Goal: Task Accomplishment & Management: Manage account settings

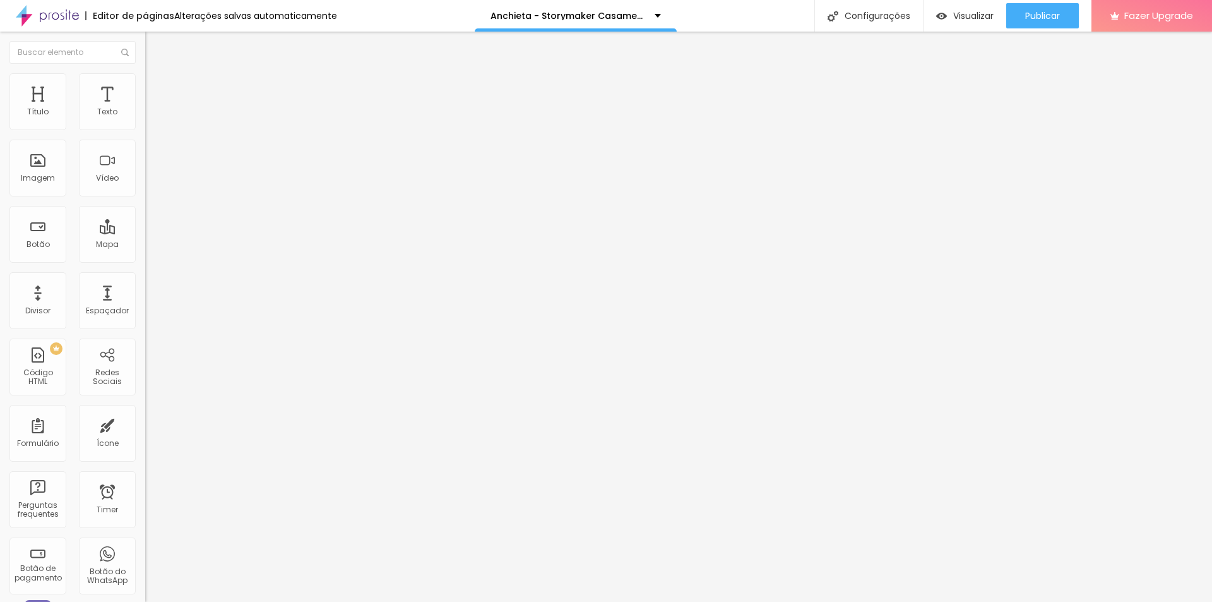
click at [145, 109] on span "Trocar imagem" at bounding box center [179, 103] width 69 height 11
click at [1058, 20] on span "Publicar" at bounding box center [1042, 16] width 35 height 10
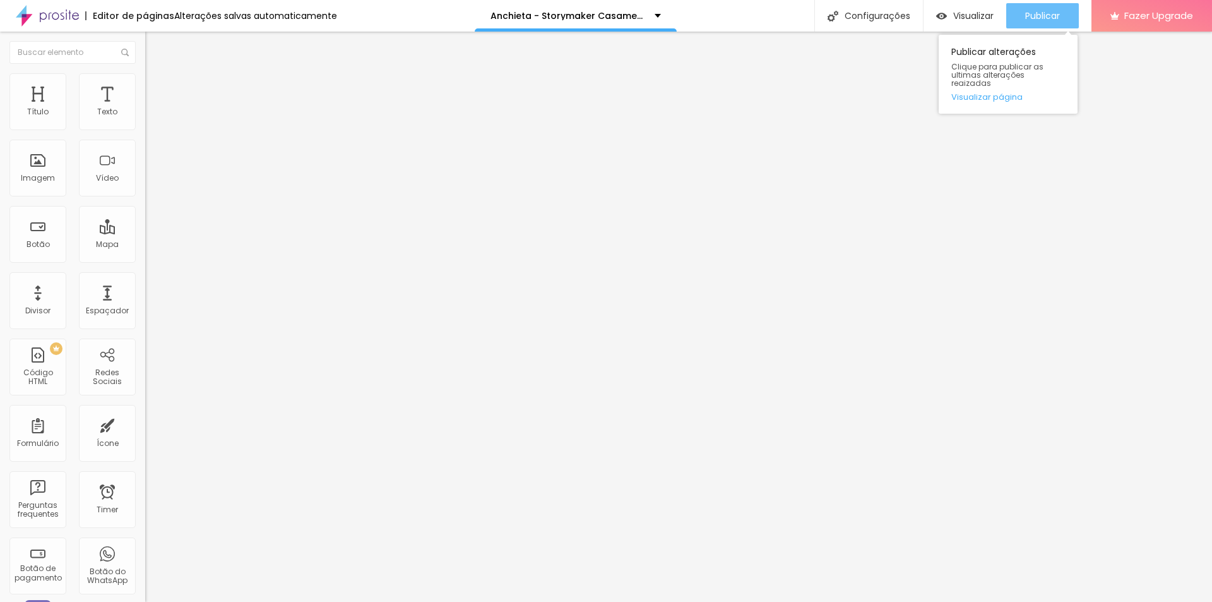
click at [1042, 13] on span "Publicar" at bounding box center [1042, 16] width 35 height 10
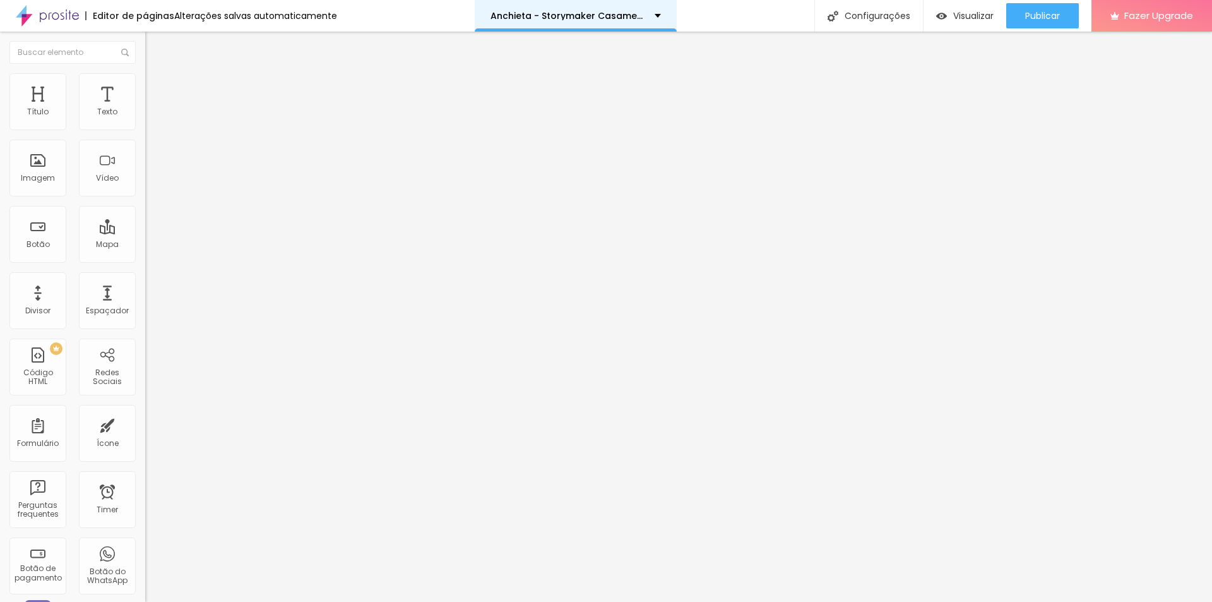
click at [654, 15] on div "Anchieta - Storymaker Casamento" at bounding box center [576, 15] width 170 height 9
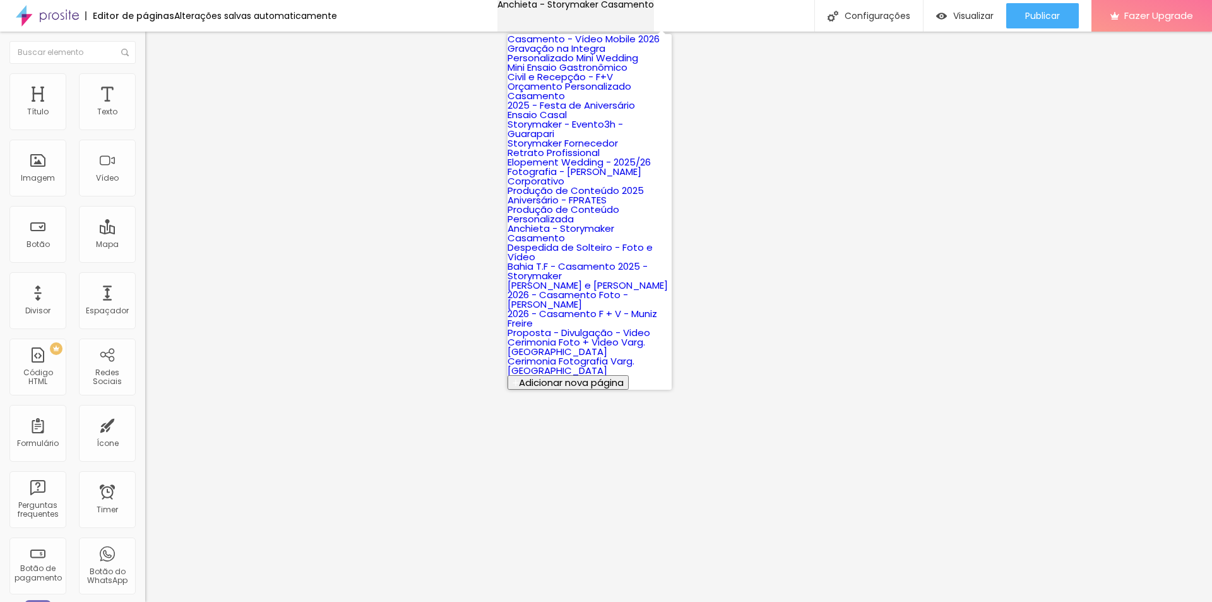
click at [650, 9] on div "Anchieta - Storymaker Casamento" at bounding box center [576, 4] width 157 height 9
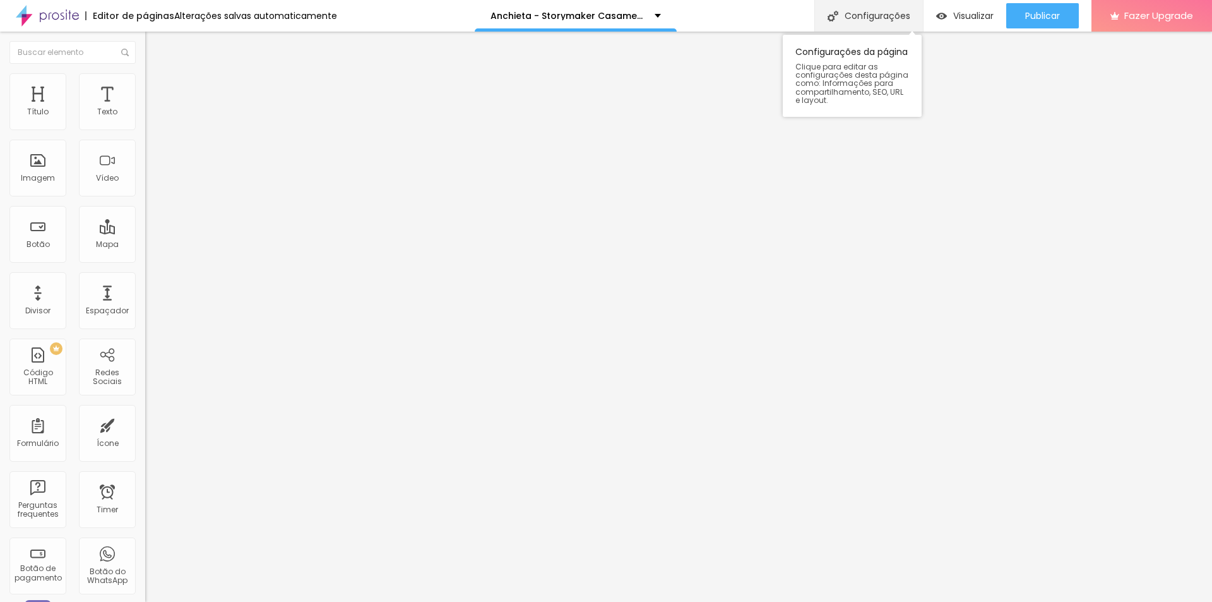
click at [850, 16] on div "Configurações" at bounding box center [869, 16] width 109 height 32
type input "•Anchieta 25/26 - Storymaker Casamento"
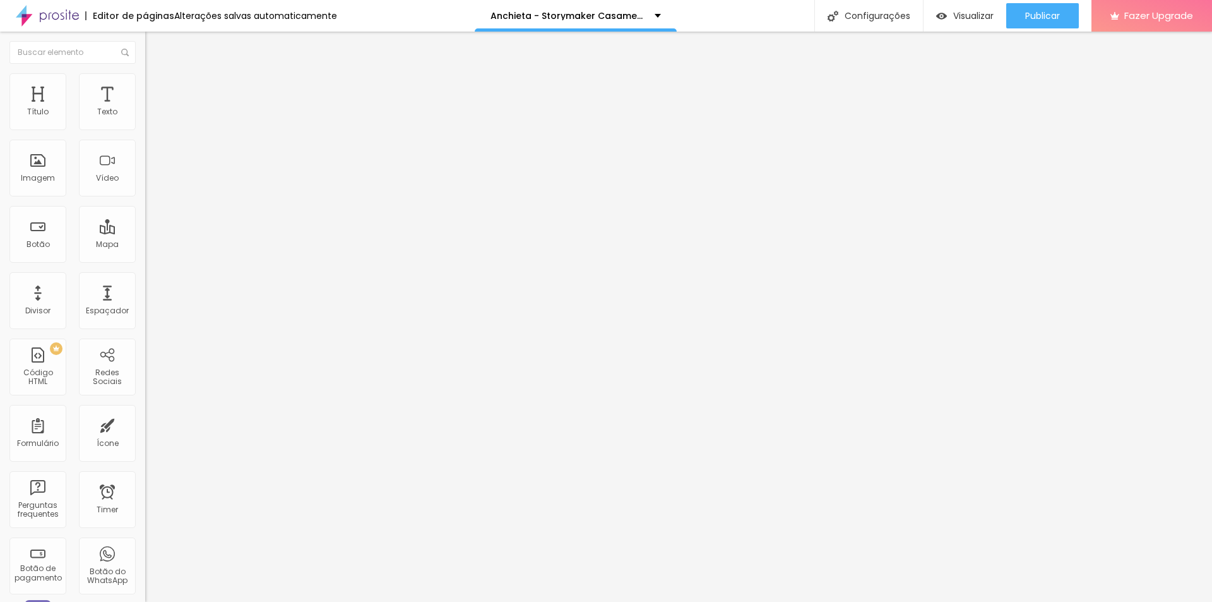
click at [1039, 16] on span "Publicar" at bounding box center [1042, 16] width 35 height 10
click at [145, 109] on span "Trocar imagem" at bounding box center [179, 103] width 69 height 11
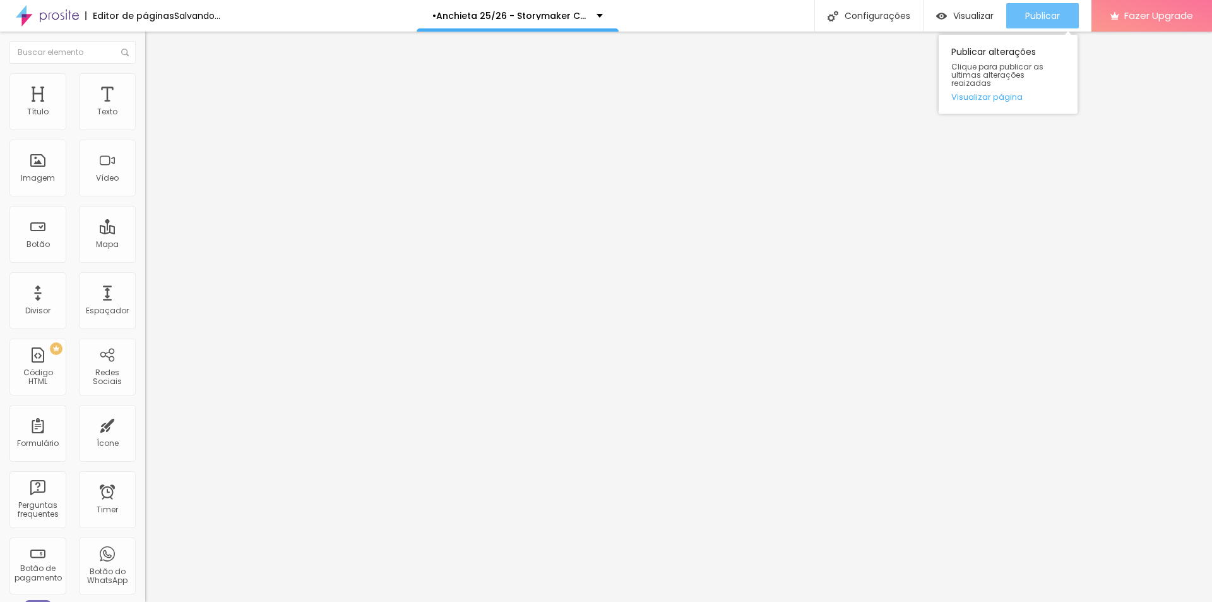
click at [1022, 15] on button "Publicar" at bounding box center [1042, 15] width 73 height 25
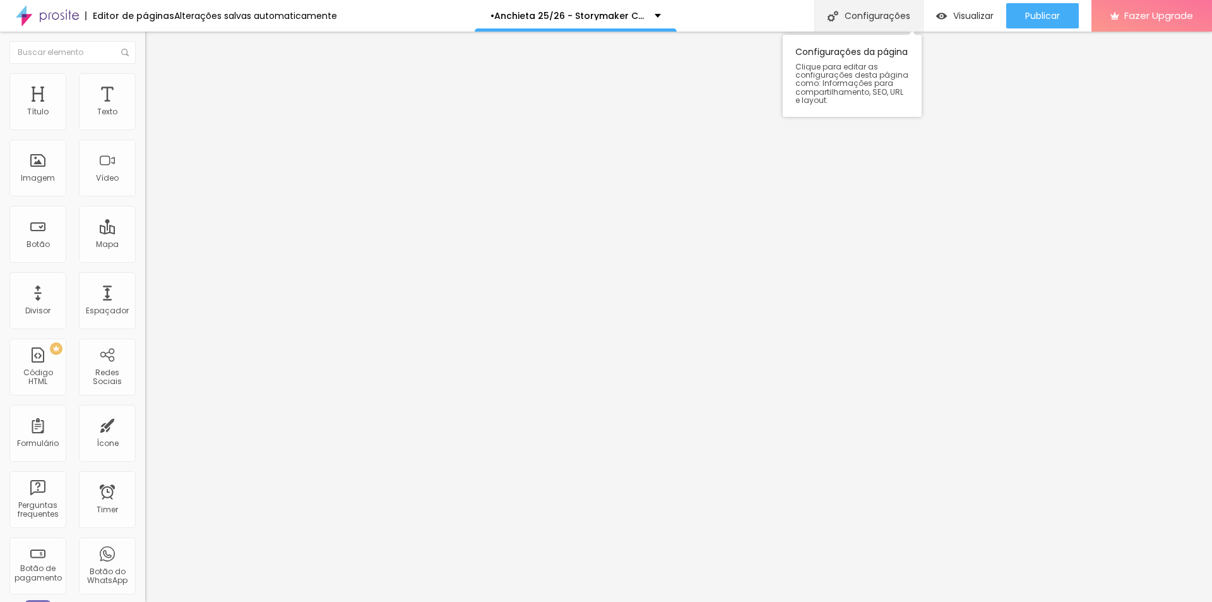
click at [899, 15] on div "Configurações" at bounding box center [869, 16] width 109 height 32
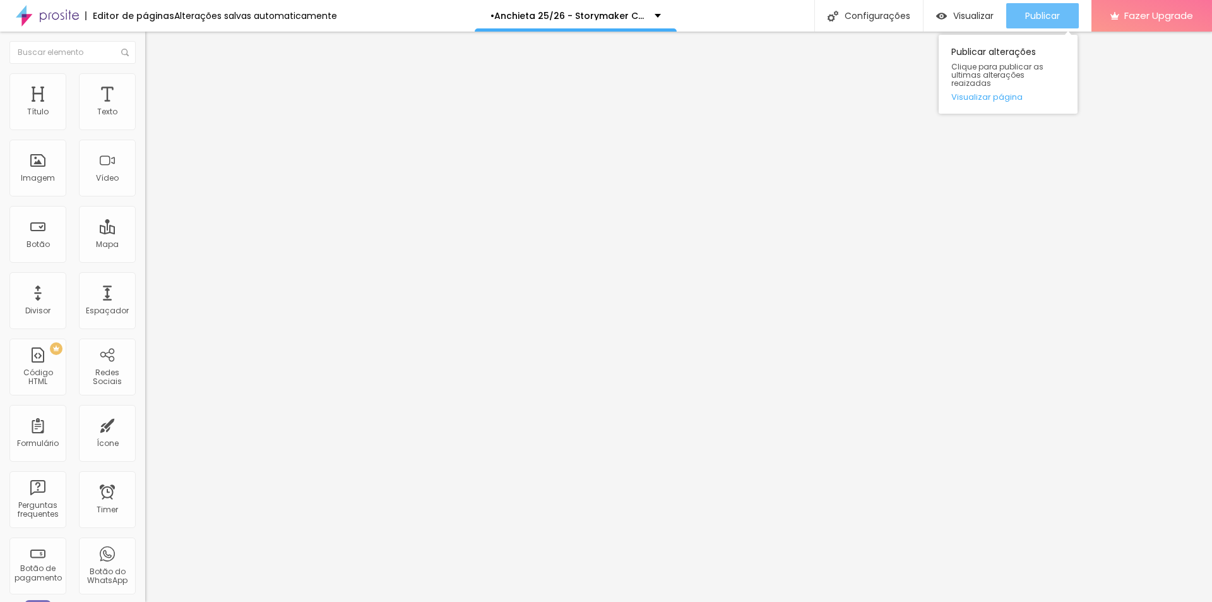
click at [1033, 13] on span "Publicar" at bounding box center [1042, 16] width 35 height 10
click at [1050, 15] on span "Publicar" at bounding box center [1042, 16] width 35 height 10
click at [1068, 21] on button "Publicar" at bounding box center [1042, 15] width 73 height 25
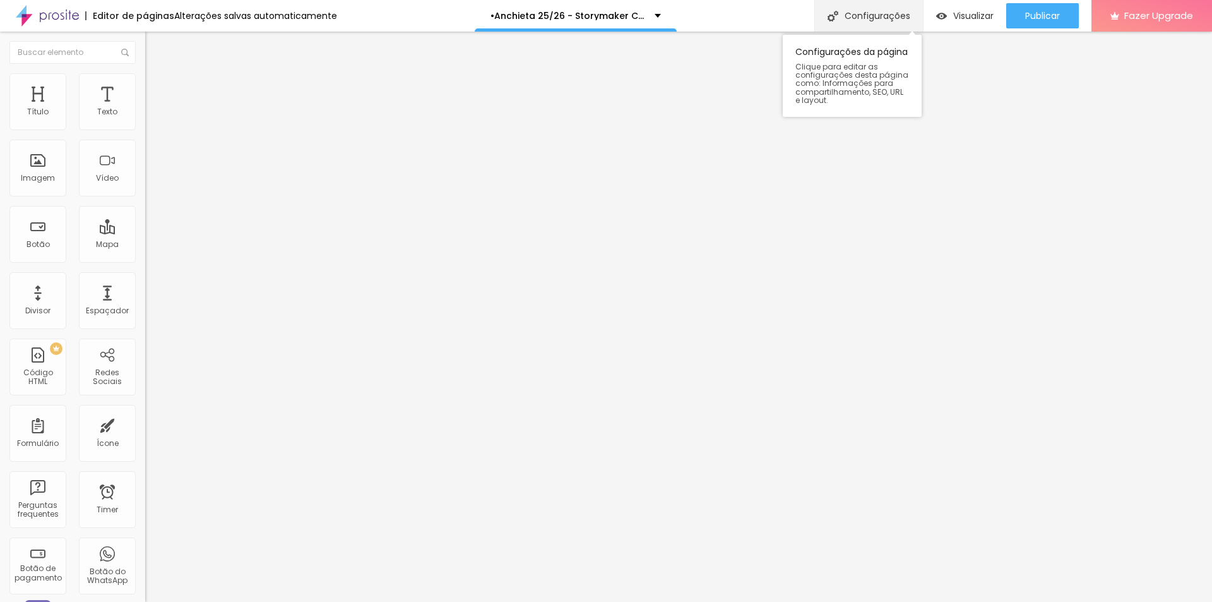
click at [855, 6] on div "Configurações" at bounding box center [869, 16] width 109 height 32
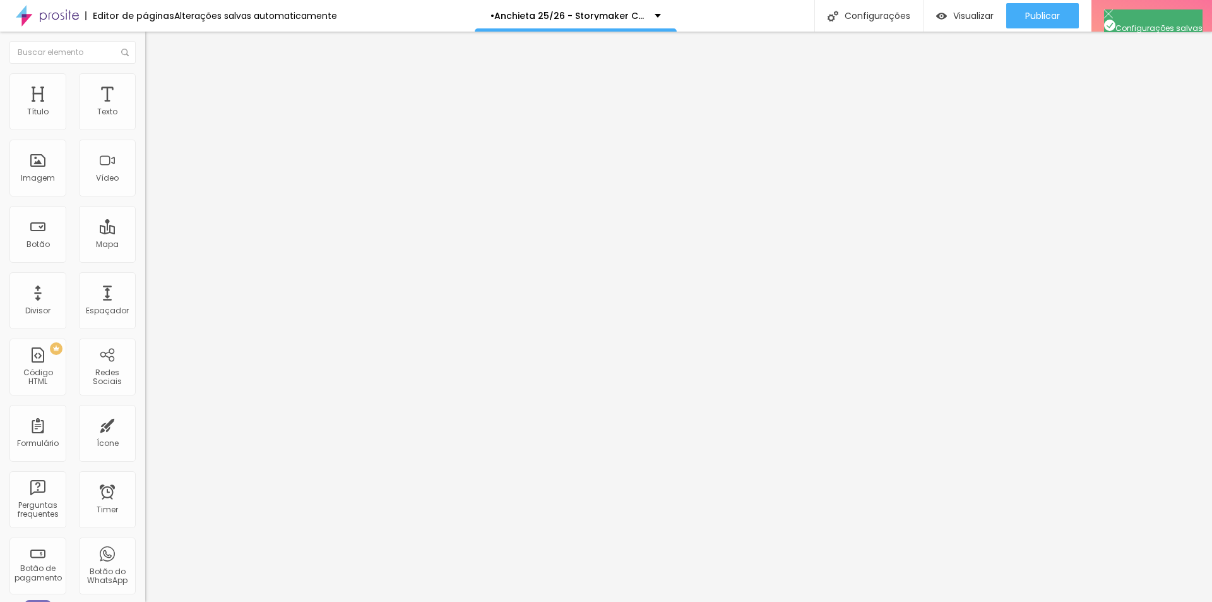
drag, startPoint x: 631, startPoint y: 244, endPoint x: 588, endPoint y: 244, distance: 43.6
drag, startPoint x: 481, startPoint y: 246, endPoint x: 723, endPoint y: 265, distance: 243.2
copy p "http://www.porthaisehigor.com.br/storymaker-anchieta2025"
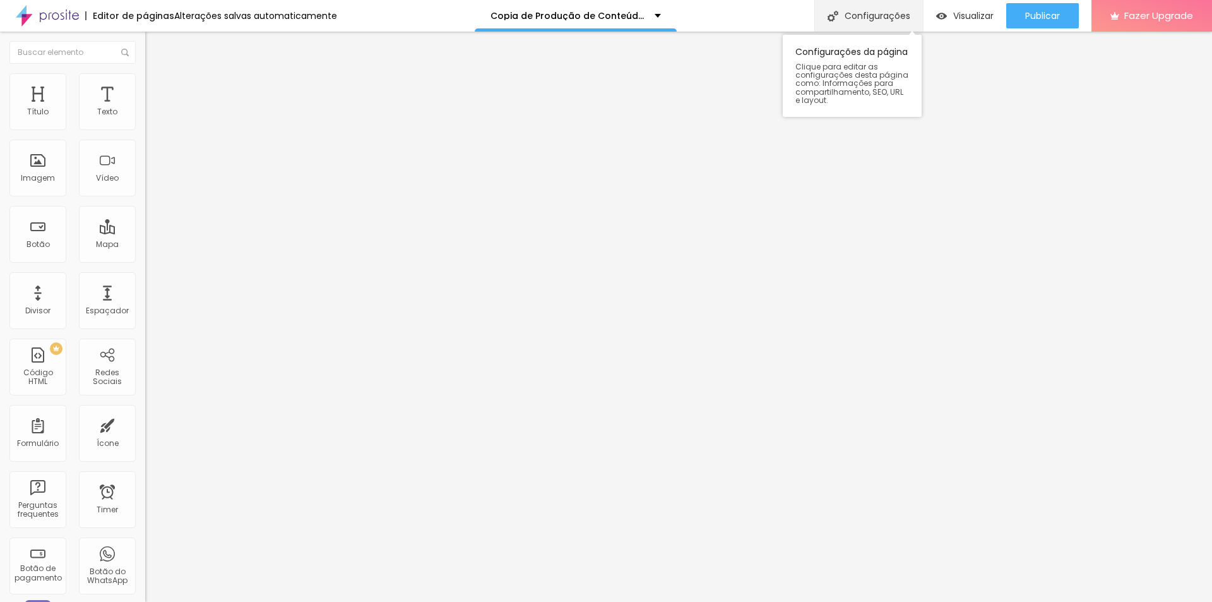
click at [848, 18] on div "Configurações" at bounding box center [869, 16] width 109 height 32
drag, startPoint x: 534, startPoint y: 162, endPoint x: 405, endPoint y: 164, distance: 128.8
type input "•Produção de [PERSON_NAME] 25/26"
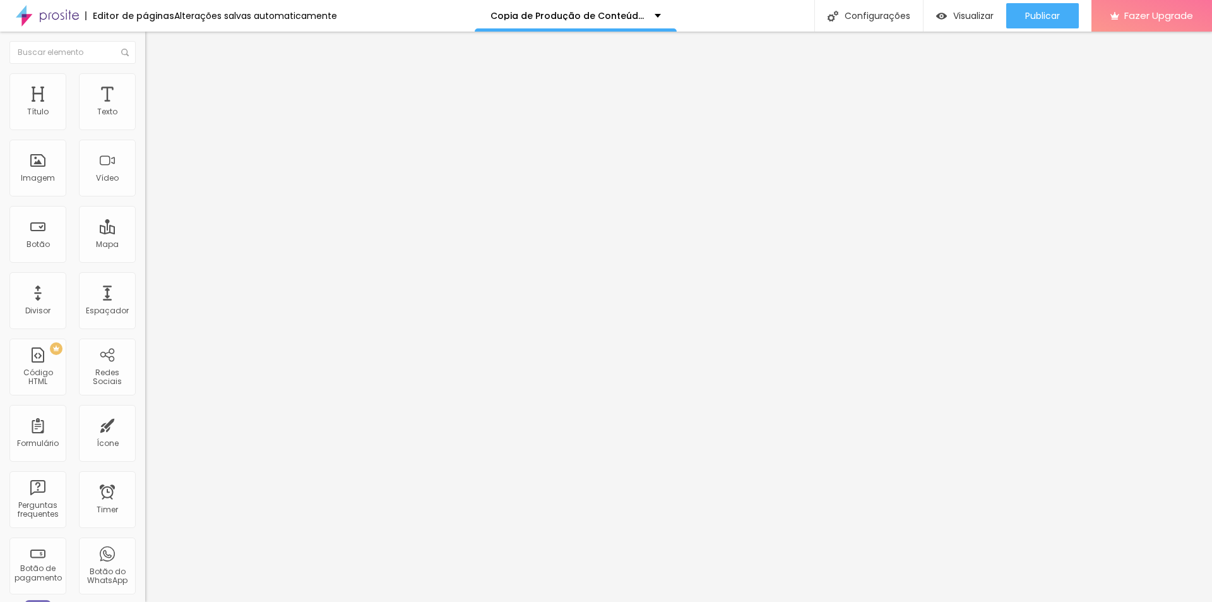
click at [883, 24] on div "Configurações" at bounding box center [869, 16] width 109 height 32
click at [1033, 16] on span "Publicar" at bounding box center [1042, 16] width 35 height 10
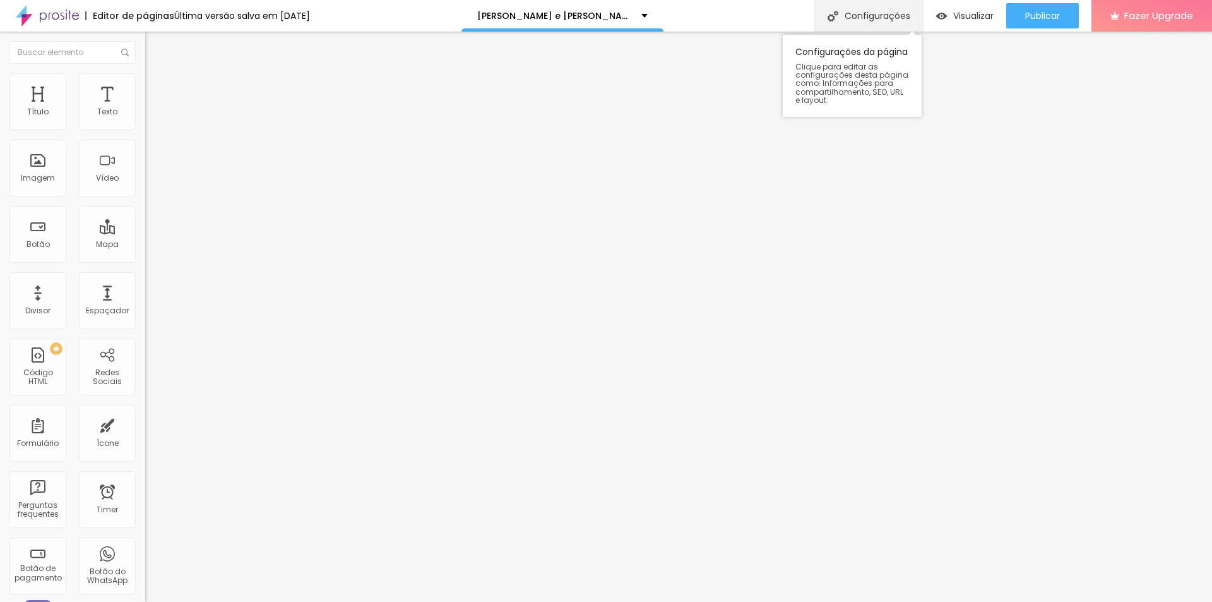
click at [898, 12] on div "Configurações" at bounding box center [869, 16] width 109 height 32
type input "[PERSON_NAME] e Dilson - Portifólio"
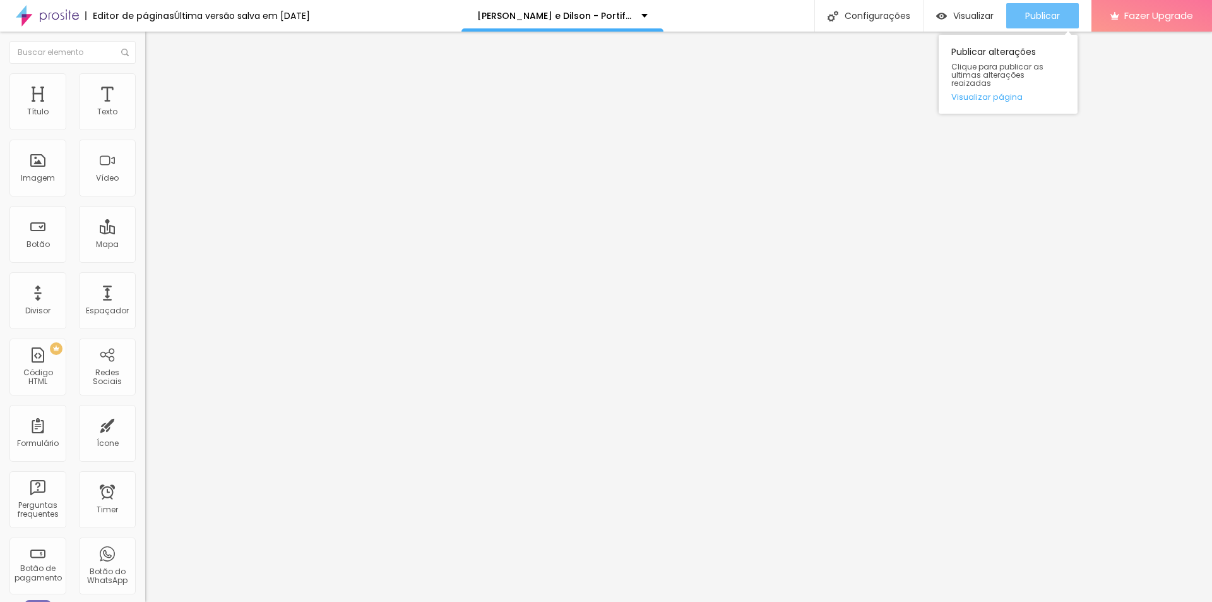
click at [1041, 18] on span "Publicar" at bounding box center [1042, 16] width 35 height 10
click at [1046, 27] on div "Publicar" at bounding box center [1042, 15] width 35 height 25
click at [1056, 20] on span "Publicar" at bounding box center [1042, 16] width 35 height 10
click at [1065, 13] on button "Publicar" at bounding box center [1042, 15] width 73 height 25
click at [1049, 30] on div "Publicar alterações Clique para publicar as ultimas alterações reaizadas Visual…" at bounding box center [1008, 70] width 139 height 85
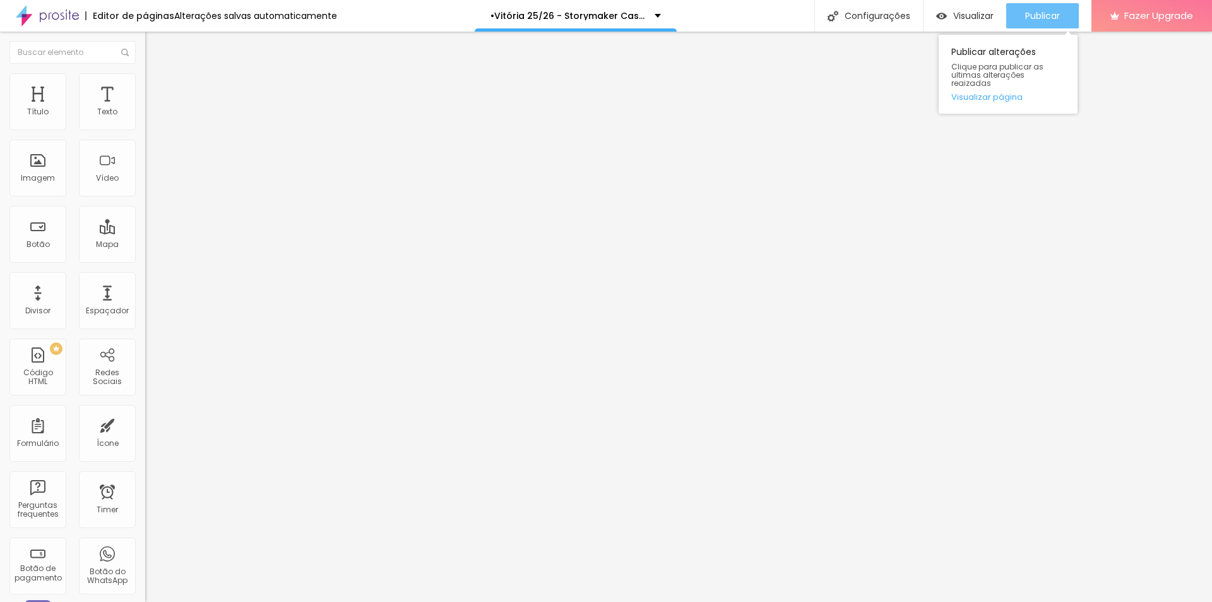
click at [1048, 15] on span "Publicar" at bounding box center [1042, 16] width 35 height 10
click at [1065, 18] on button "Publicar" at bounding box center [1042, 15] width 73 height 25
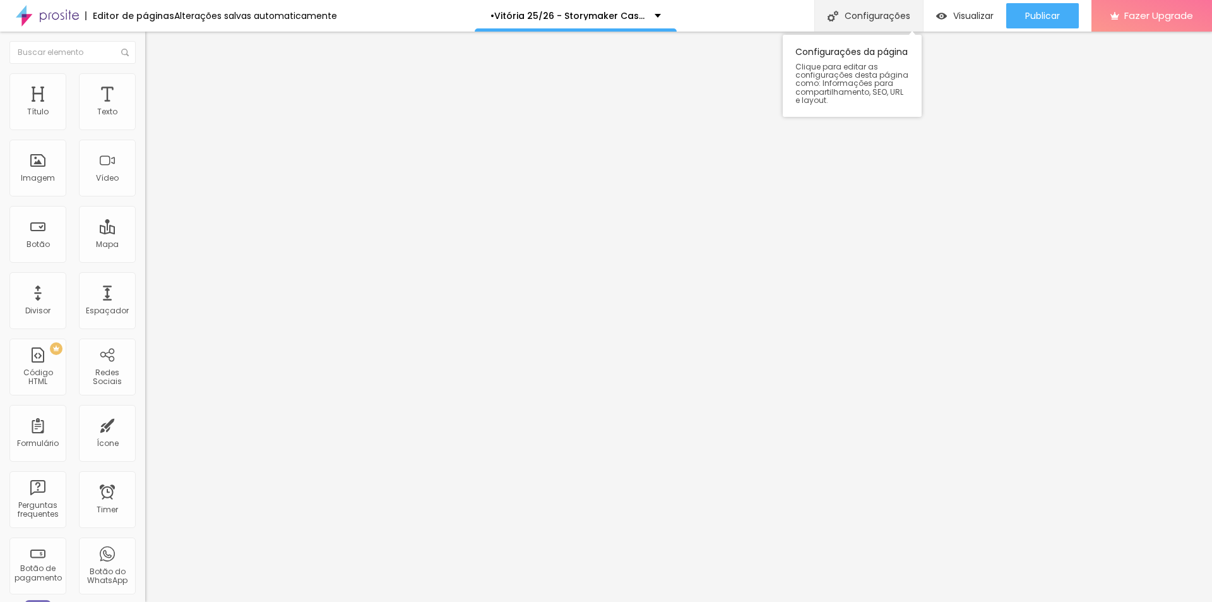
click at [888, 4] on div "Configurações" at bounding box center [869, 16] width 109 height 32
drag, startPoint x: 479, startPoint y: 246, endPoint x: 768, endPoint y: 266, distance: 289.9
copy p "http://www.porthaisehigor.com.br/vitoria-25-26-storymaker-casamento"
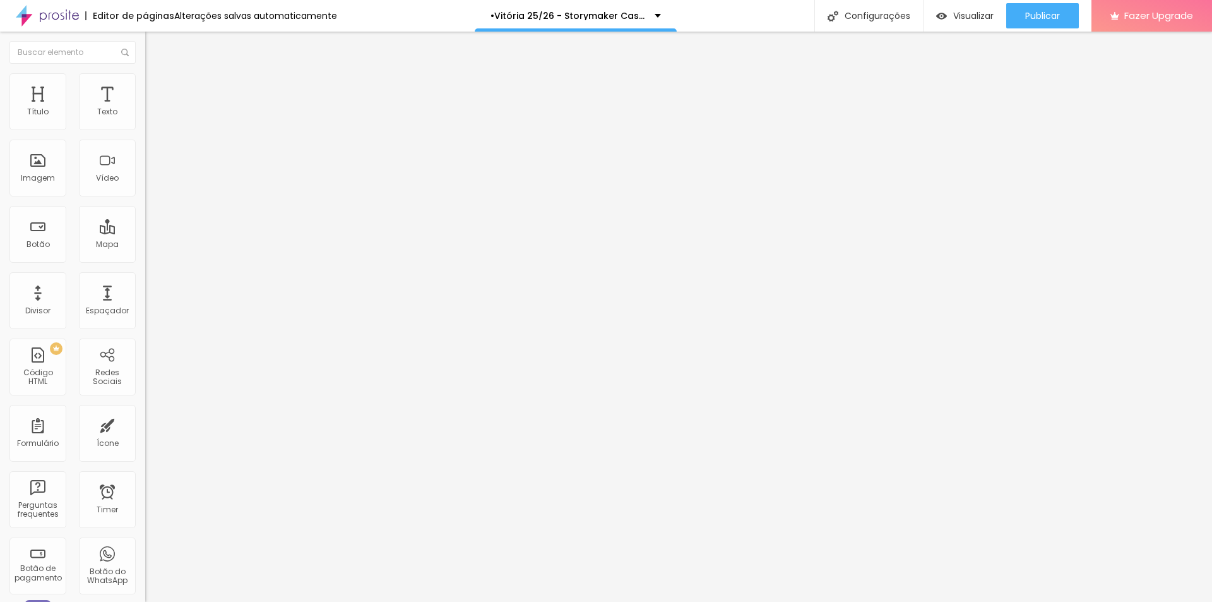
click at [1037, 20] on span "Publicar" at bounding box center [1042, 16] width 35 height 10
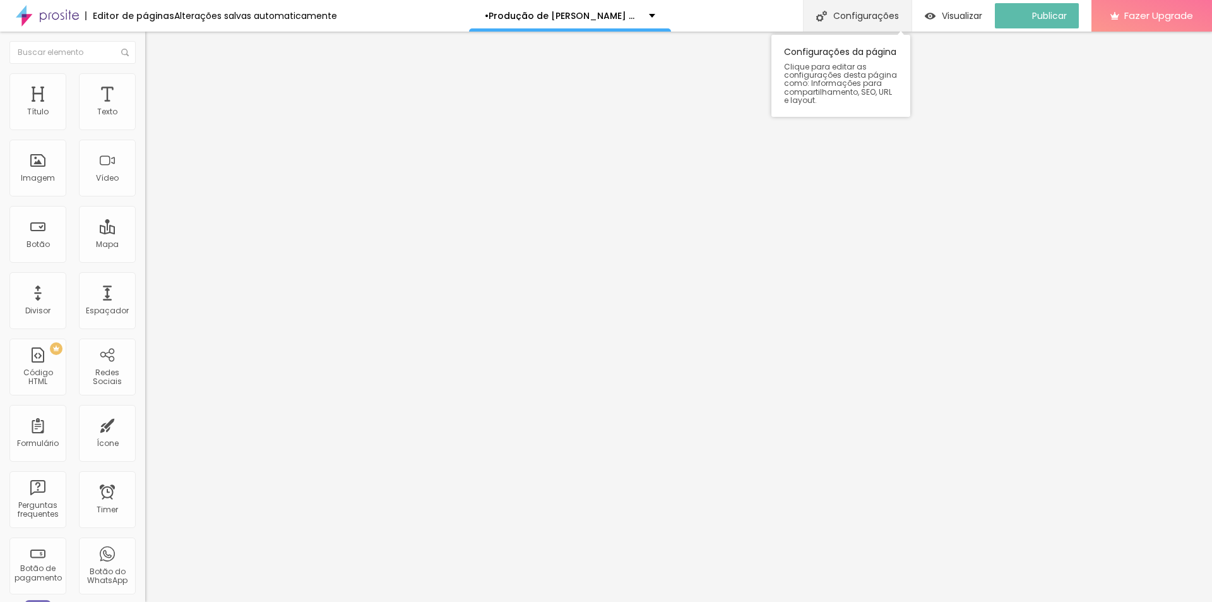
click at [902, 8] on div "Configurações" at bounding box center [857, 16] width 109 height 32
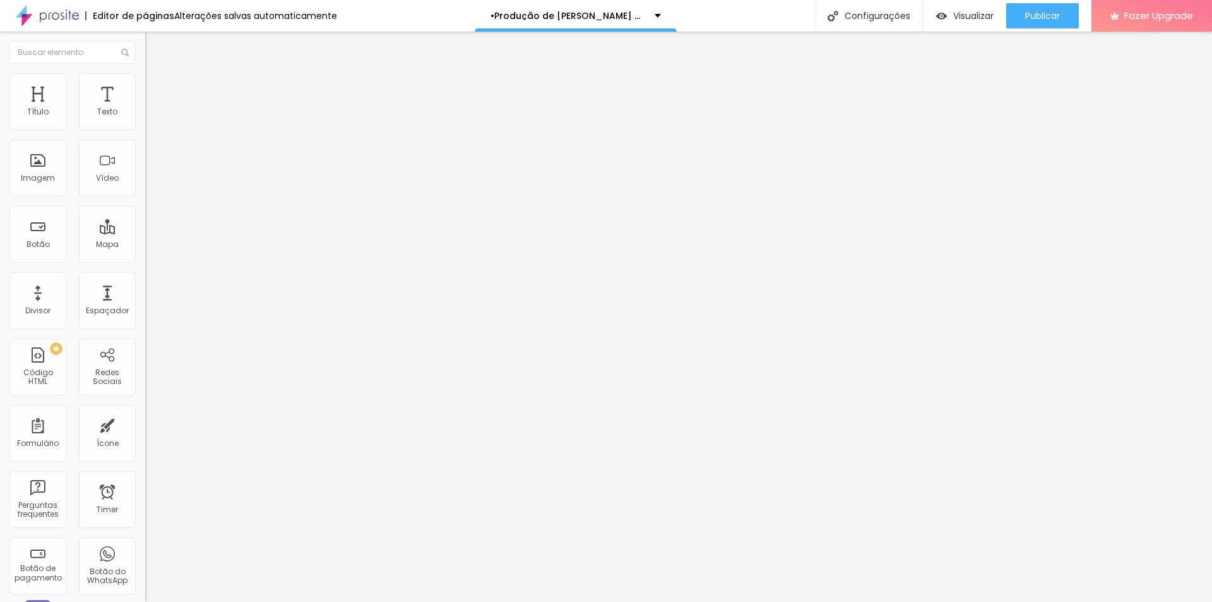
drag, startPoint x: 481, startPoint y: 245, endPoint x: 597, endPoint y: 244, distance: 116.2
click at [1049, 14] on span "Publicar" at bounding box center [1042, 16] width 35 height 10
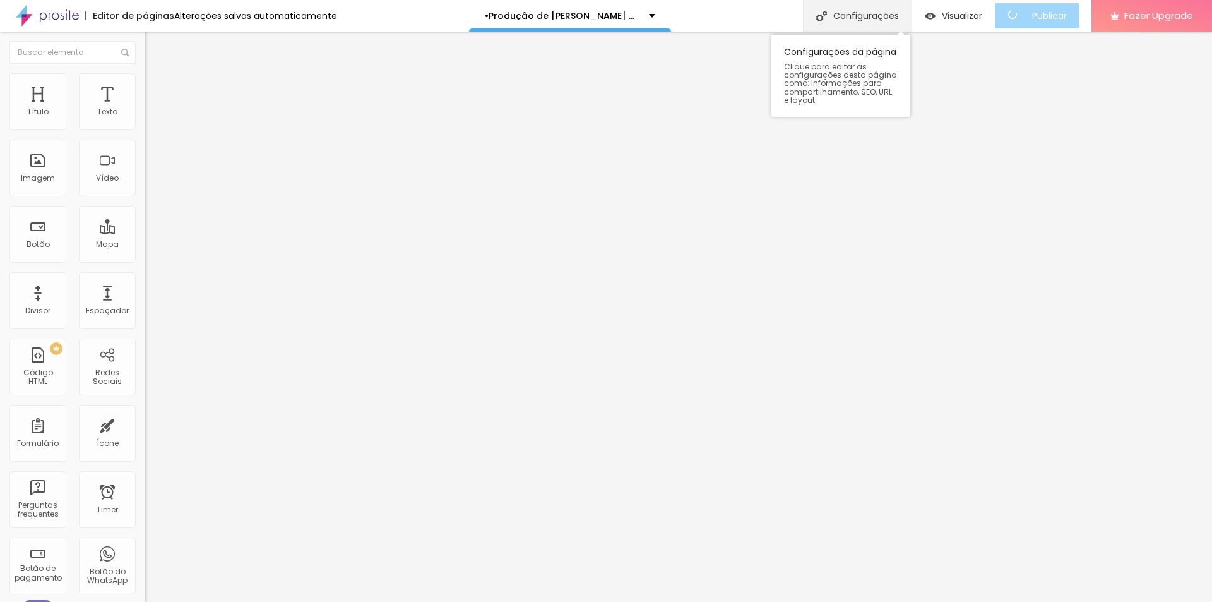
click at [865, 15] on div "Configurações" at bounding box center [857, 16] width 109 height 32
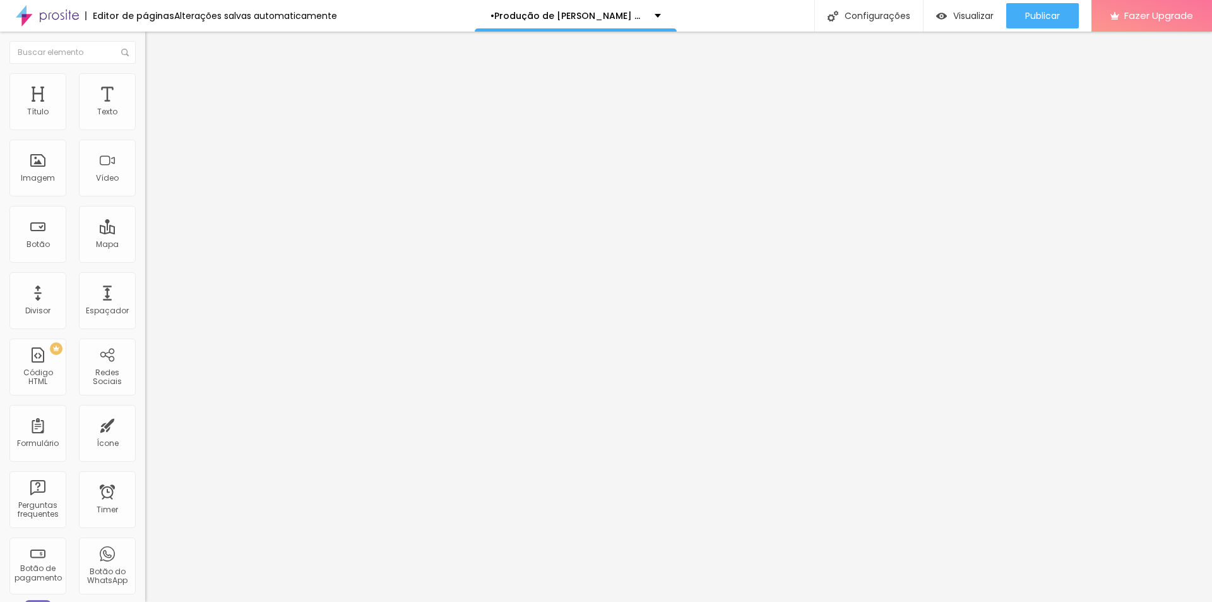
drag, startPoint x: 481, startPoint y: 248, endPoint x: 791, endPoint y: 251, distance: 310.1
copy p "[URL][DOMAIN_NAME]"
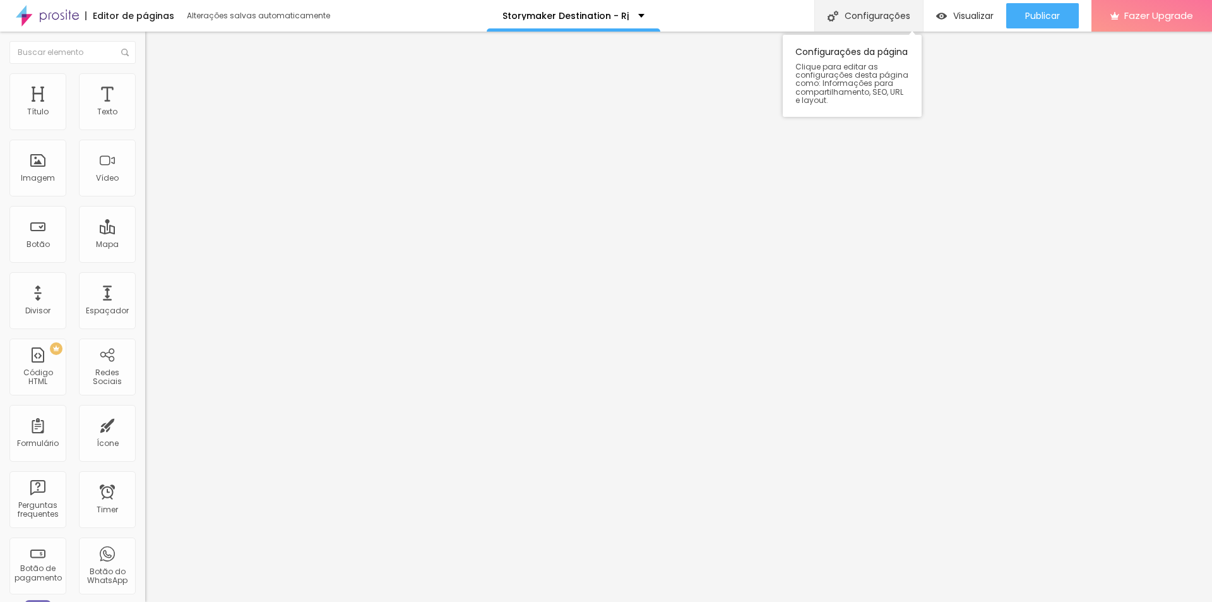
click at [876, 9] on div "Configurações" at bounding box center [869, 16] width 109 height 32
type input "•Storymaker Destination - Rj"
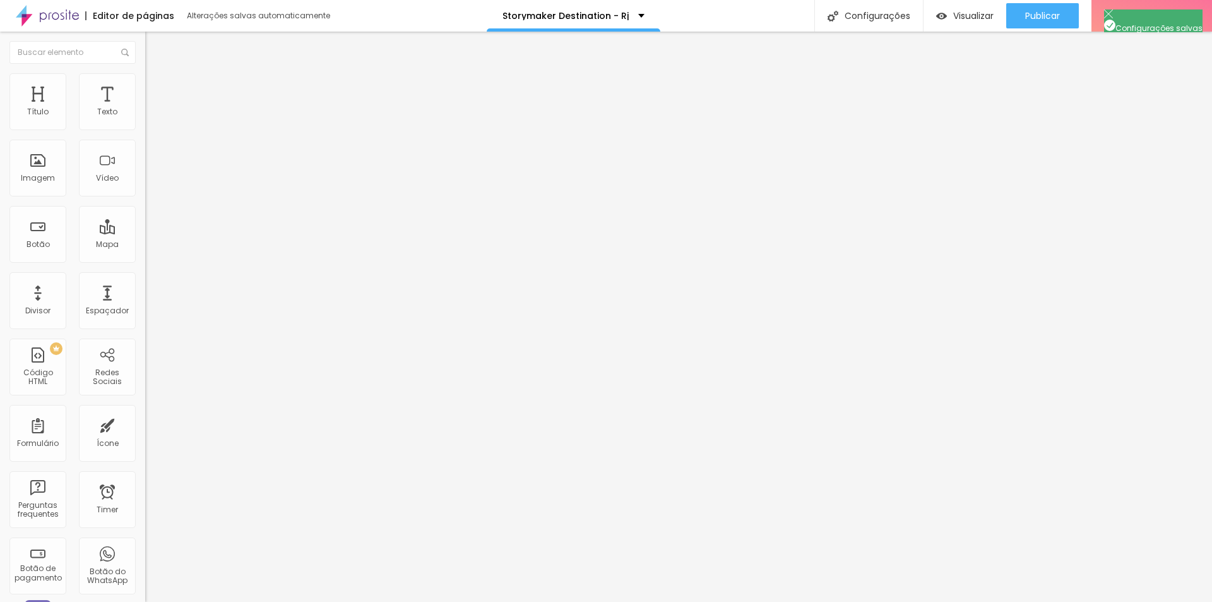
click at [499, 16] on div "Storymaker Destination - Rj" at bounding box center [574, 16] width 174 height 32
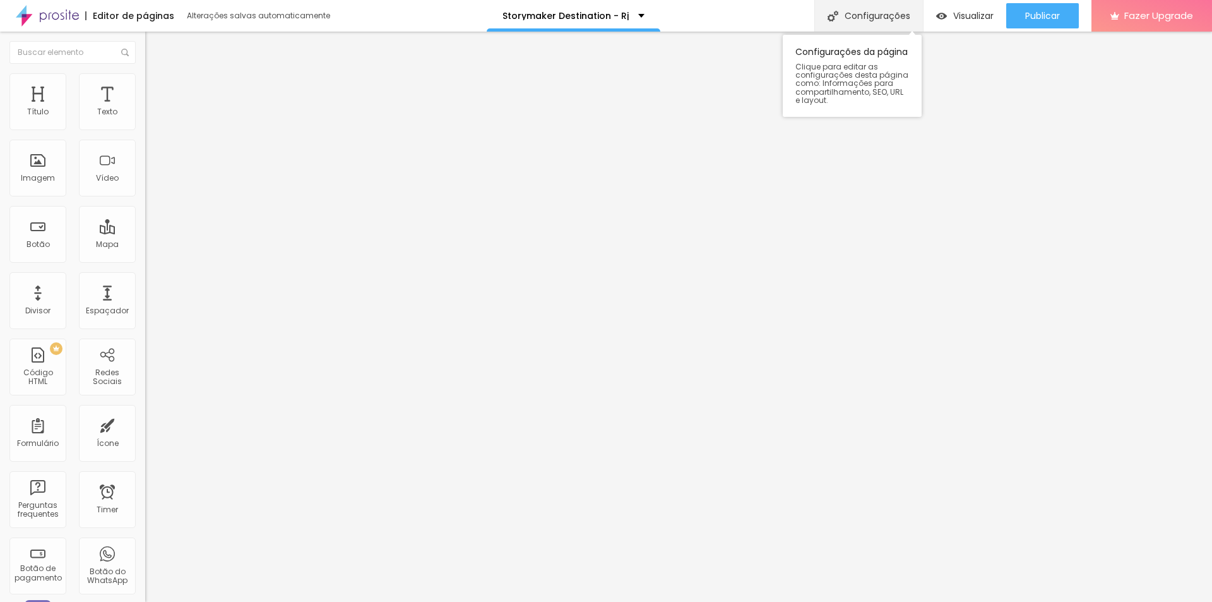
click at [875, 9] on div "Configurações" at bounding box center [869, 16] width 109 height 32
type input "•Storymaker Destination - Rj"
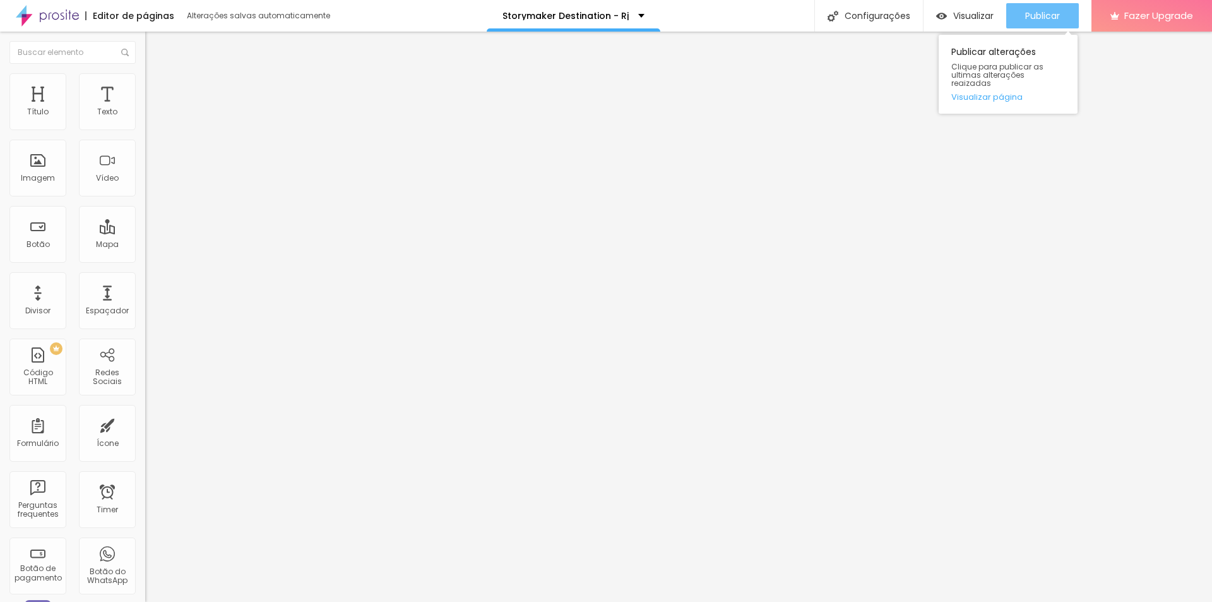
click at [1040, 11] on span "Publicar" at bounding box center [1042, 16] width 35 height 10
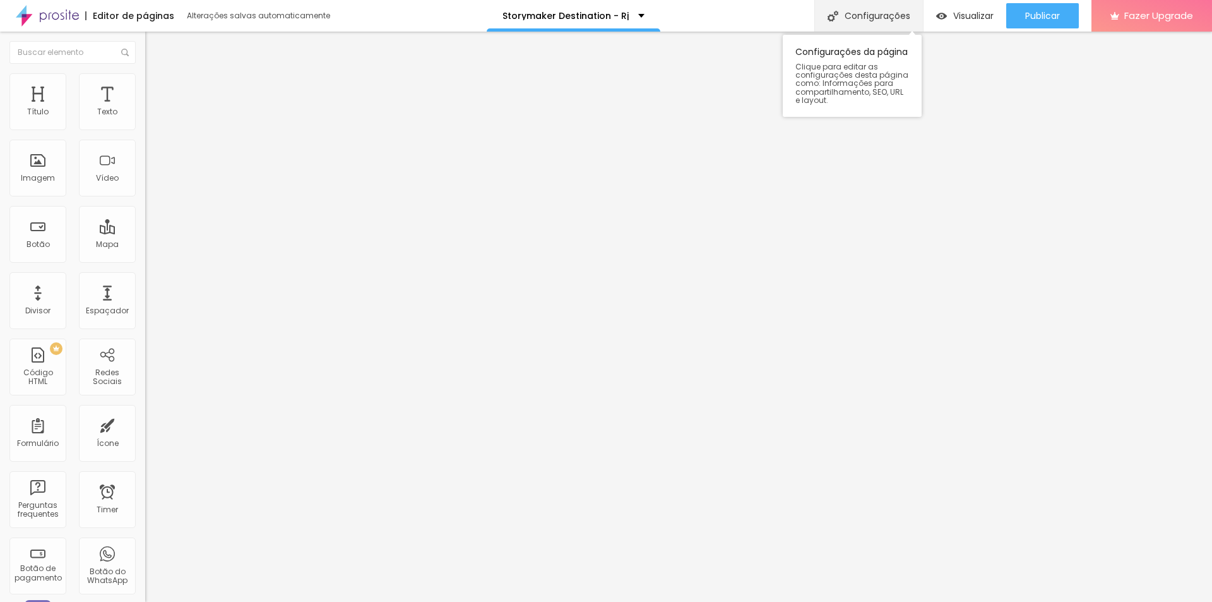
click at [868, 27] on div "Configurações" at bounding box center [869, 16] width 109 height 32
drag, startPoint x: 481, startPoint y: 246, endPoint x: 732, endPoint y: 246, distance: 251.3
copy p "[URL][DOMAIN_NAME]"
